Goal: Information Seeking & Learning: Learn about a topic

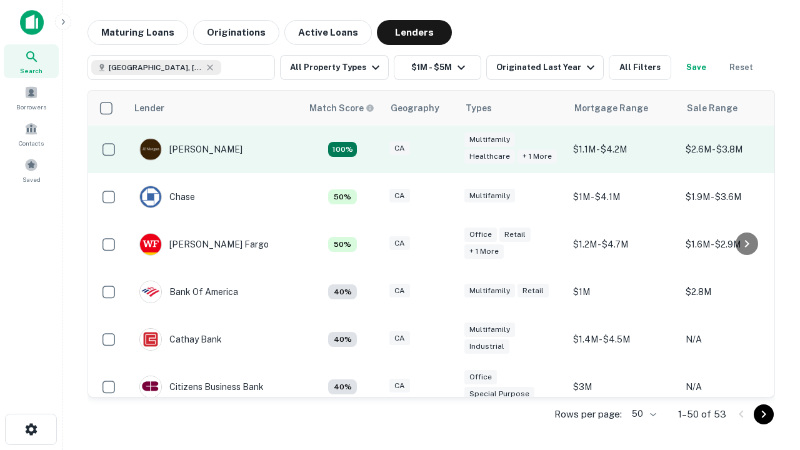
click at [444, 149] on div "CA" at bounding box center [420, 149] width 62 height 17
